Goal: Task Accomplishment & Management: Manage account settings

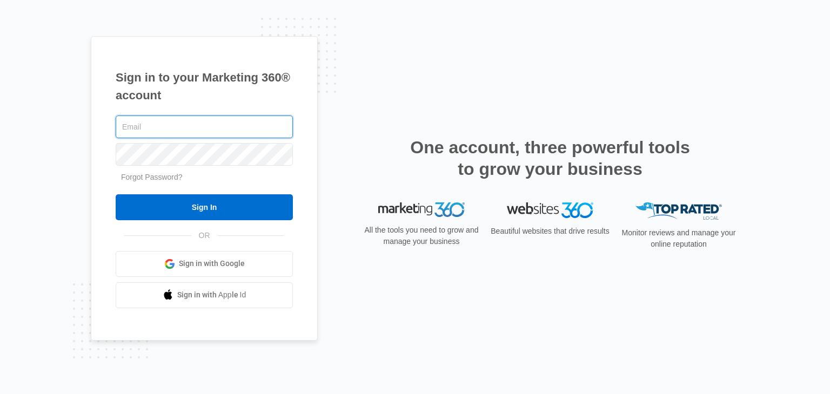
click at [240, 130] on input "text" at bounding box center [204, 127] width 177 height 23
type input "W"
type input "[EMAIL_ADDRESS][DOMAIN_NAME]"
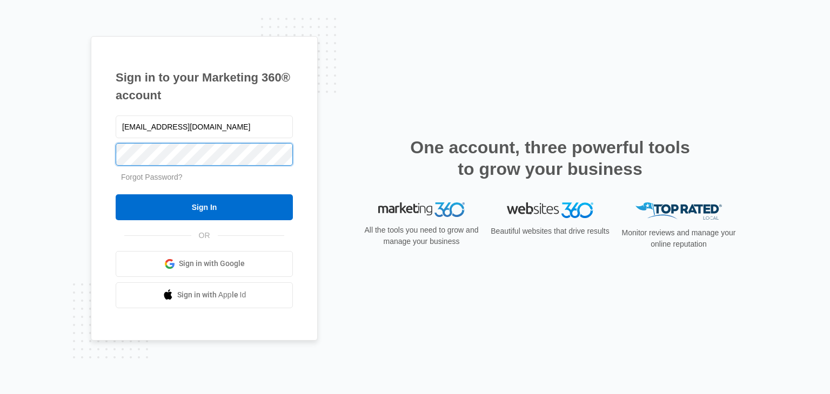
click at [116, 194] on input "Sign In" at bounding box center [204, 207] width 177 height 26
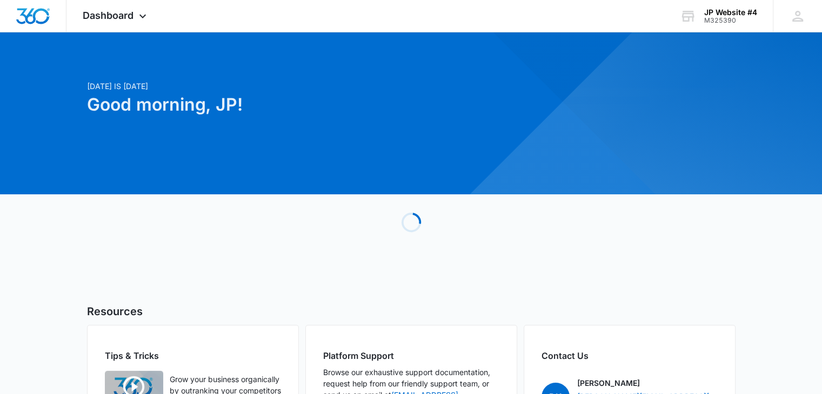
click at [413, 213] on icon "Loading" at bounding box center [411, 223] width 22 height 22
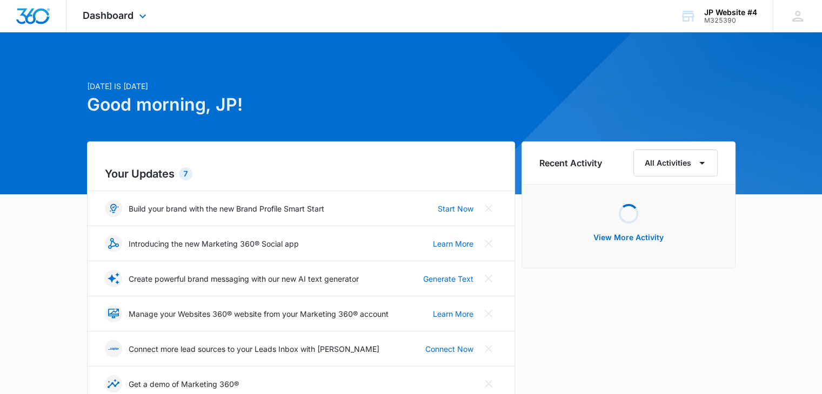
click at [548, 11] on div "Dashboard Apps Reputation Websites Forms CRM Email Shop Payments POS Ads Intell…" at bounding box center [411, 16] width 822 height 32
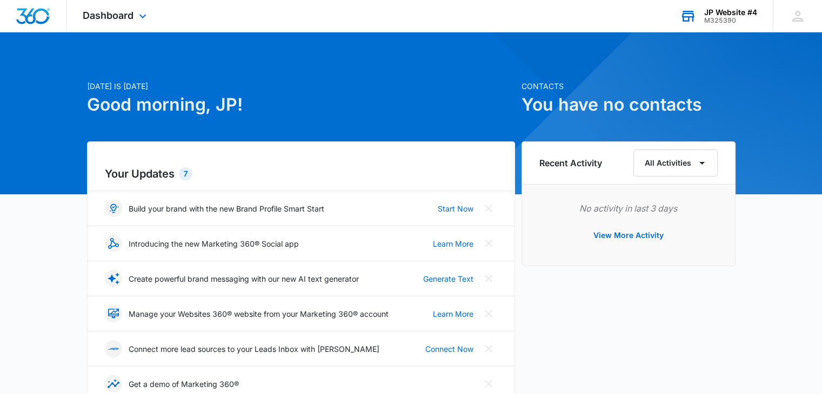
click at [714, 14] on div "JP Website #4" at bounding box center [730, 12] width 53 height 9
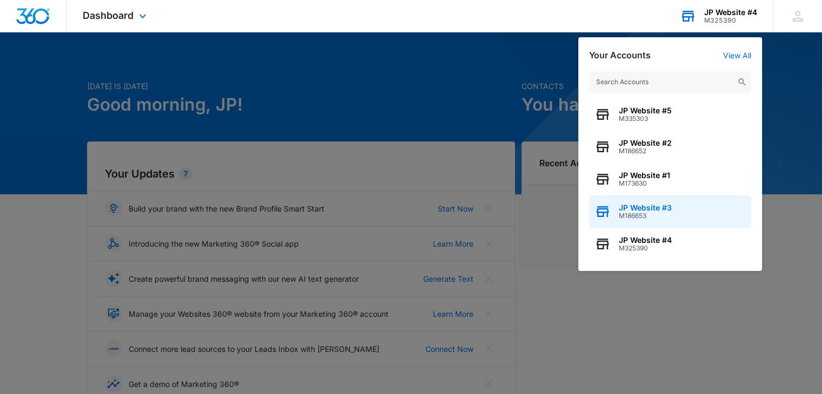
click at [651, 212] on span "M186653" at bounding box center [644, 216] width 53 height 8
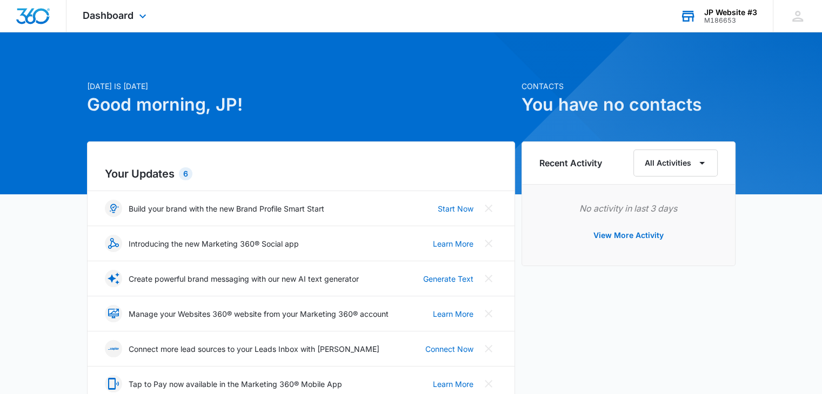
click at [728, 14] on div "JP Website #3" at bounding box center [730, 12] width 53 height 9
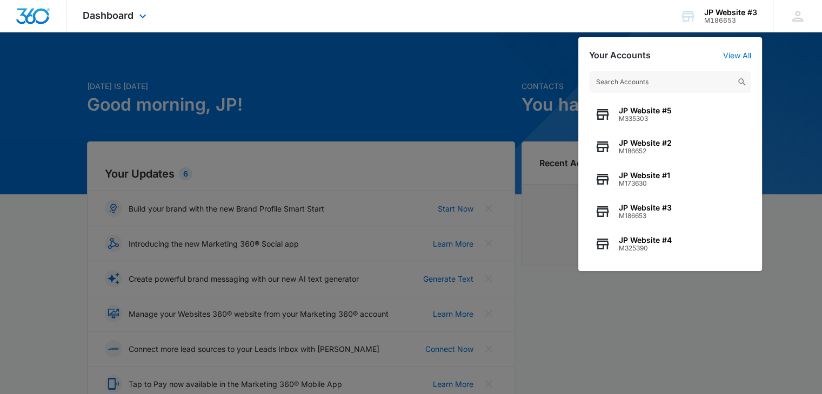
click at [268, 10] on div "Dashboard Apps Reputation Websites Forms CRM Email Social Shop Payments POS Ads…" at bounding box center [411, 16] width 822 height 32
click at [142, 20] on icon at bounding box center [142, 18] width 13 height 13
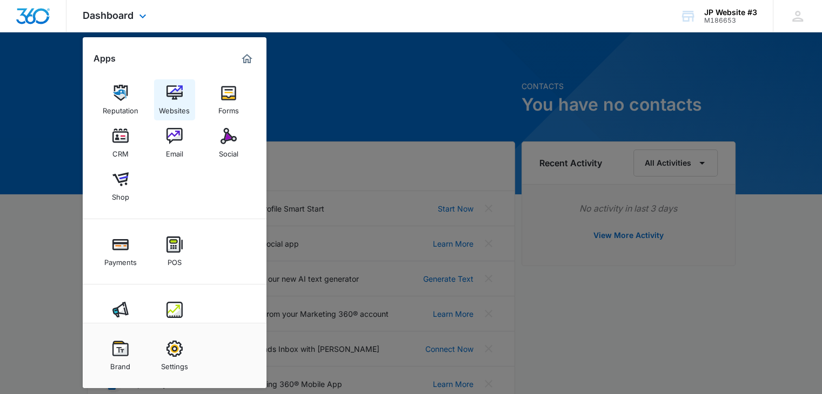
click at [177, 91] on img at bounding box center [174, 93] width 16 height 16
